Goal: Check status: Check status

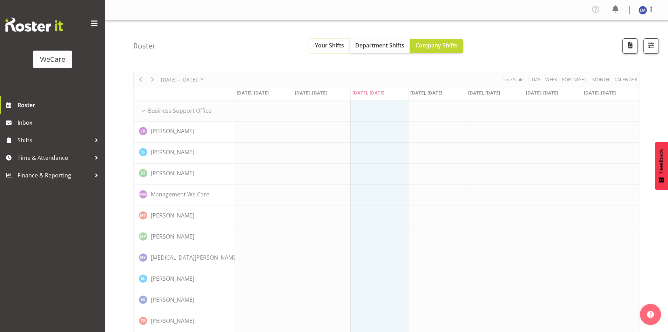
click at [341, 49] on button "Your Shifts" at bounding box center [329, 46] width 40 height 14
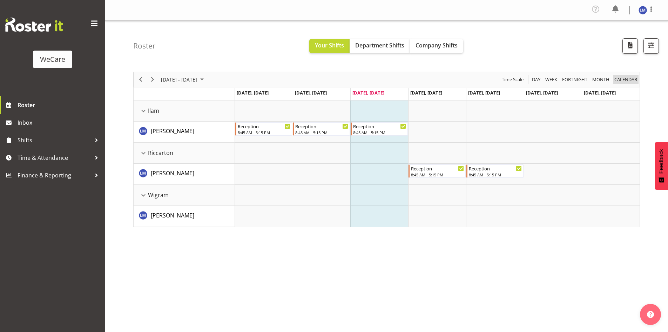
click at [618, 78] on span "calendar" at bounding box center [626, 79] width 24 height 9
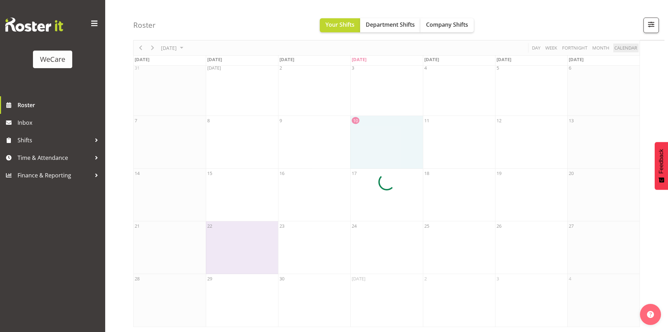
scroll to position [35, 0]
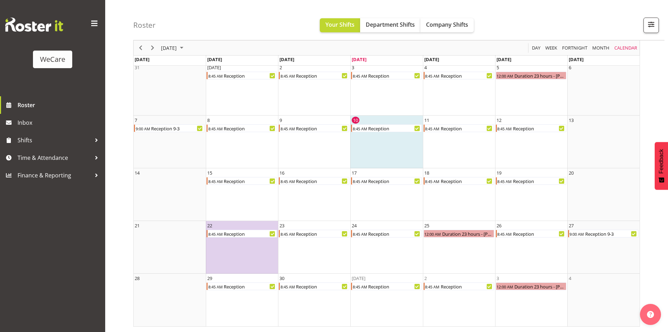
click at [188, 42] on div "[DATE]" at bounding box center [173, 47] width 29 height 15
click at [187, 121] on span "Oct" at bounding box center [192, 127] width 16 height 16
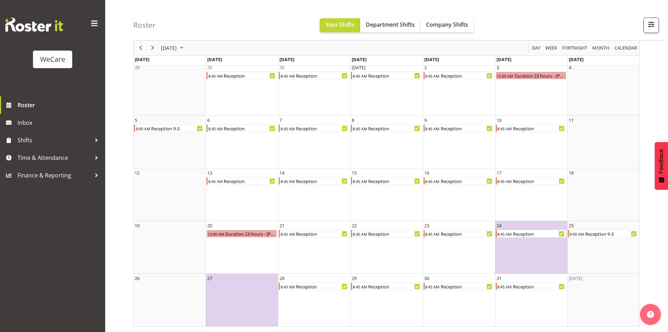
click at [188, 54] on div "[DATE]" at bounding box center [173, 47] width 29 height 15
click at [207, 124] on span "Nov" at bounding box center [212, 127] width 16 height 16
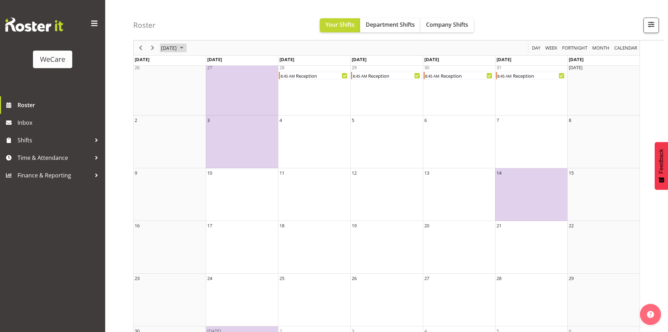
click at [178, 49] on span "[DATE]" at bounding box center [168, 48] width 17 height 9
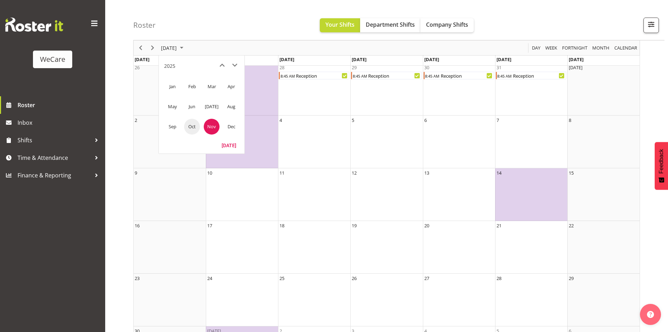
click at [196, 128] on span "Oct" at bounding box center [192, 127] width 16 height 16
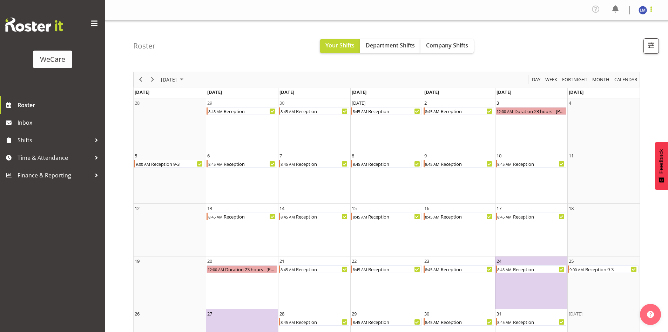
click at [653, 10] on span at bounding box center [651, 9] width 8 height 8
click at [637, 42] on link "Log Out" at bounding box center [621, 38] width 67 height 13
